Goal: Task Accomplishment & Management: Use online tool/utility

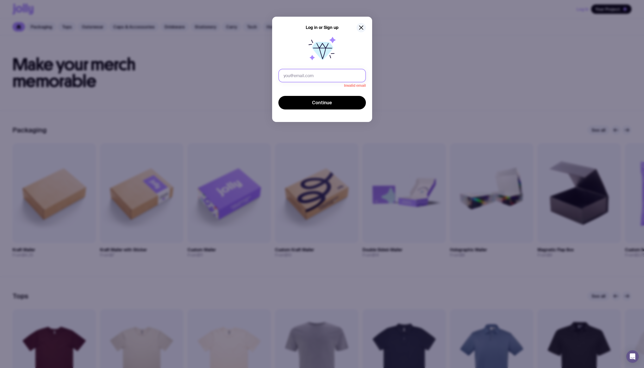
type input "[PERSON_NAME][EMAIL_ADDRESS][DOMAIN_NAME]"
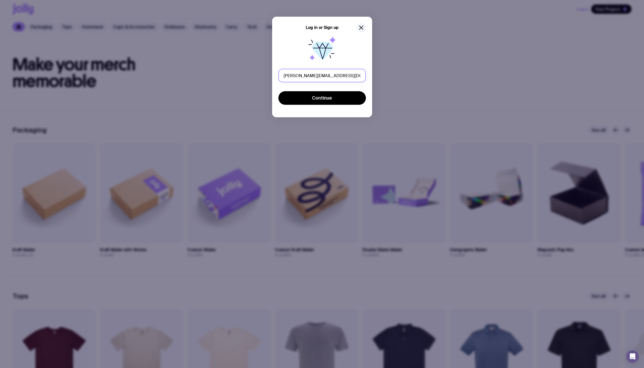
click at [278, 91] on button "Continue" at bounding box center [322, 98] width 88 height 14
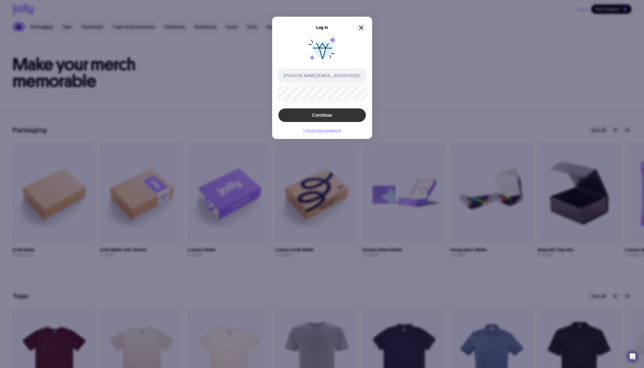
click at [329, 119] on button "Continue" at bounding box center [322, 115] width 88 height 14
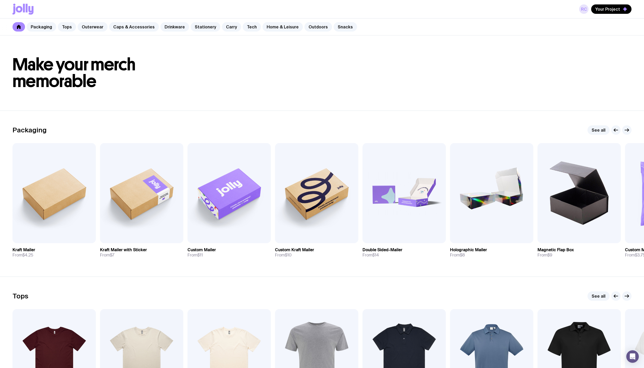
click at [584, 7] on link "RC" at bounding box center [583, 8] width 9 height 9
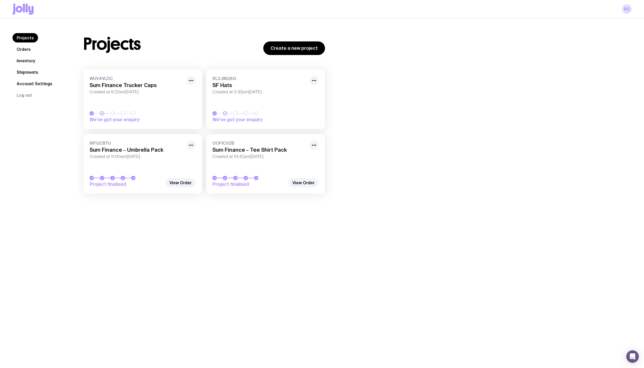
click at [34, 56] on link "Inventory" at bounding box center [26, 60] width 27 height 9
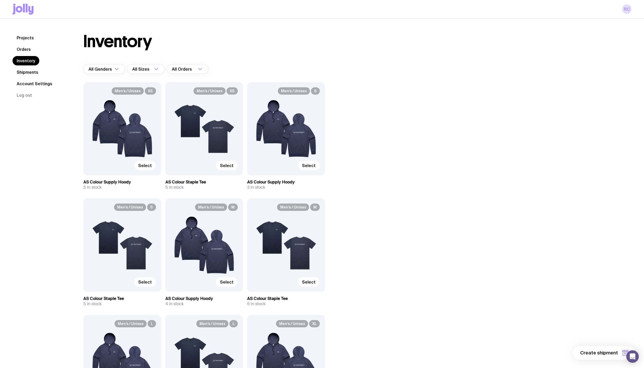
scroll to position [207, 0]
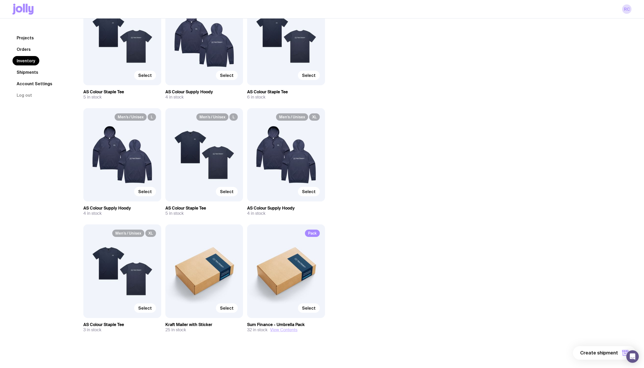
click at [284, 328] on button "View Contents" at bounding box center [283, 329] width 27 height 5
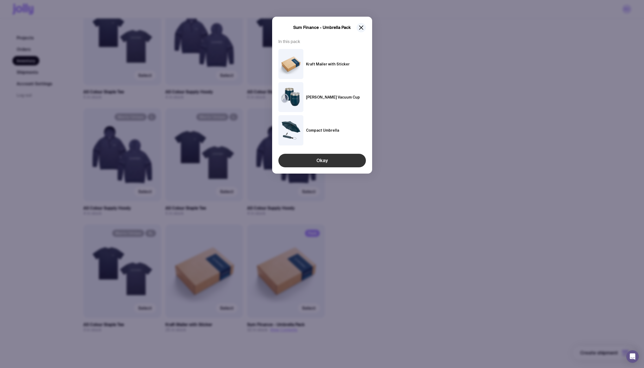
click at [316, 161] on button "Okay" at bounding box center [322, 161] width 88 height 14
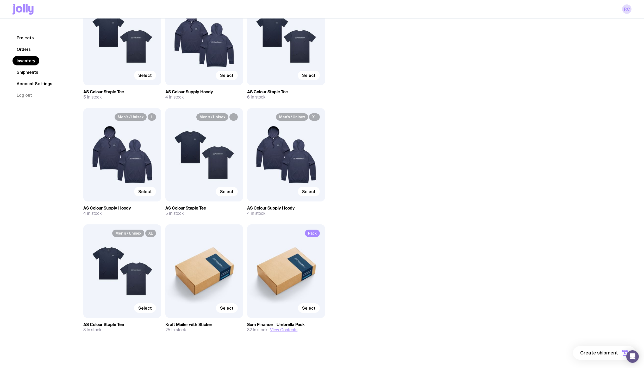
click at [285, 295] on div "Pack Select" at bounding box center [286, 270] width 78 height 93
click at [308, 307] on span "Select" at bounding box center [309, 307] width 14 height 5
click at [0, 0] on input "Select" at bounding box center [0, 0] width 0 height 0
click at [611, 352] on span "1 item" at bounding box center [611, 353] width 13 height 6
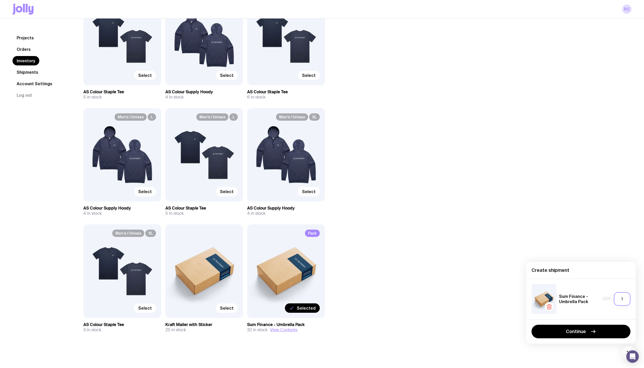
drag, startPoint x: 623, startPoint y: 299, endPoint x: 628, endPoint y: 298, distance: 5.0
click at [628, 298] on input "1" at bounding box center [622, 299] width 17 height 14
type input "1"
type input "2"
click at [583, 334] on span "Continue" at bounding box center [576, 331] width 20 height 6
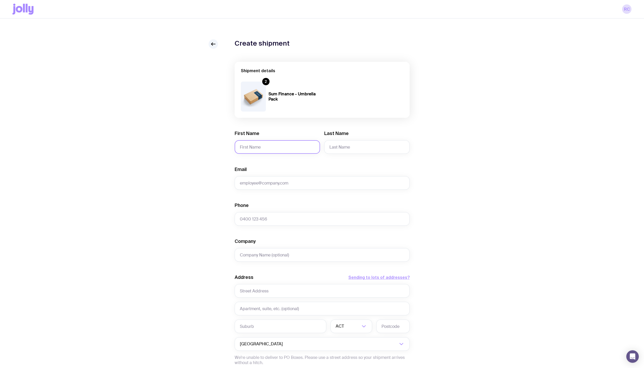
click at [266, 145] on input "First Name" at bounding box center [277, 147] width 85 height 14
type input "[PERSON_NAME]"
type input "Gross"
click at [279, 185] on input "Email" at bounding box center [322, 183] width 175 height 14
paste input "[PERSON_NAME][EMAIL_ADDRESS][DOMAIN_NAME]"
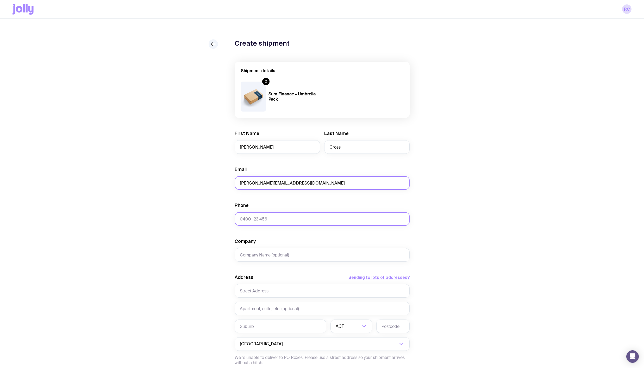
type input "[PERSON_NAME][EMAIL_ADDRESS][DOMAIN_NAME]"
drag, startPoint x: 270, startPoint y: 216, endPoint x: 274, endPoint y: 216, distance: 3.4
click at [270, 216] on input "Phone" at bounding box center [322, 219] width 175 height 14
type input "0434403583"
type input "[STREET_ADDRESS][PERSON_NAME]"
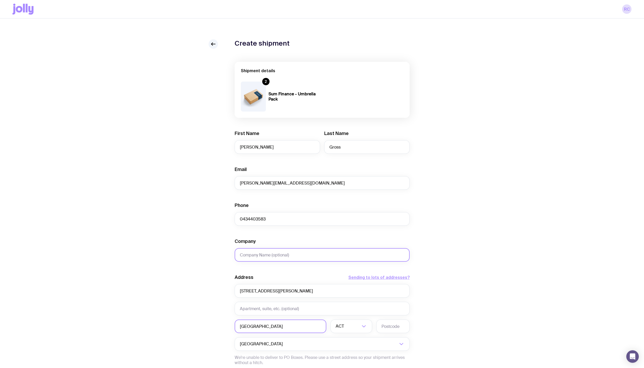
type input "[GEOGRAPHIC_DATA]"
click at [353, 355] on li "[GEOGRAPHIC_DATA]" at bounding box center [351, 353] width 41 height 11
click at [406, 326] on input "text" at bounding box center [392, 326] width 33 height 14
type input "2030"
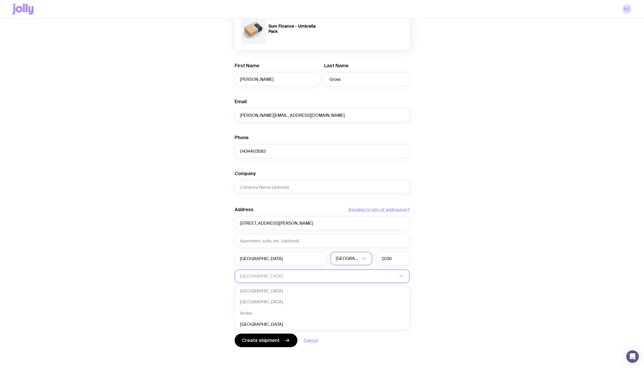
scroll to position [102, 0]
click at [486, 288] on div "Create shipment Shipment details 2 Sum Finance - Umbrella Pack First Name [PERS…" at bounding box center [322, 170] width 619 height 396
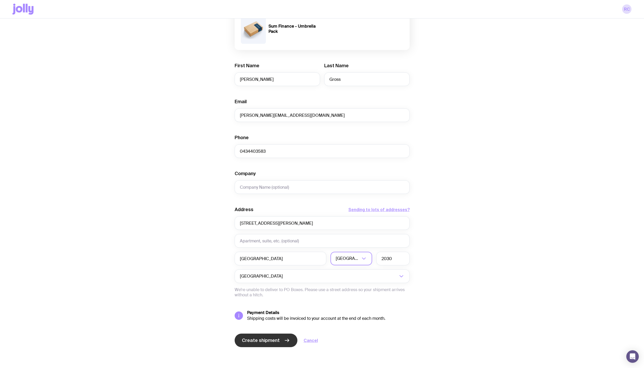
click at [265, 339] on span "Create shipment" at bounding box center [261, 340] width 38 height 6
